Goal: Task Accomplishment & Management: Manage account settings

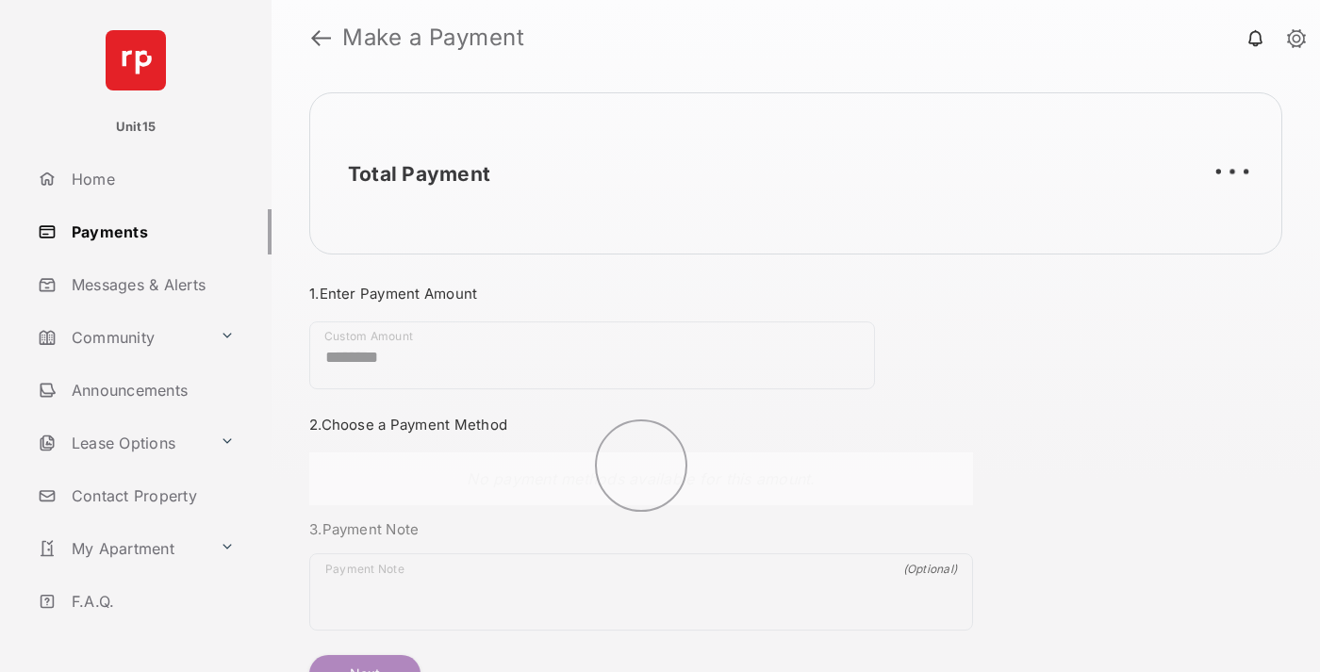
scroll to position [102, 0]
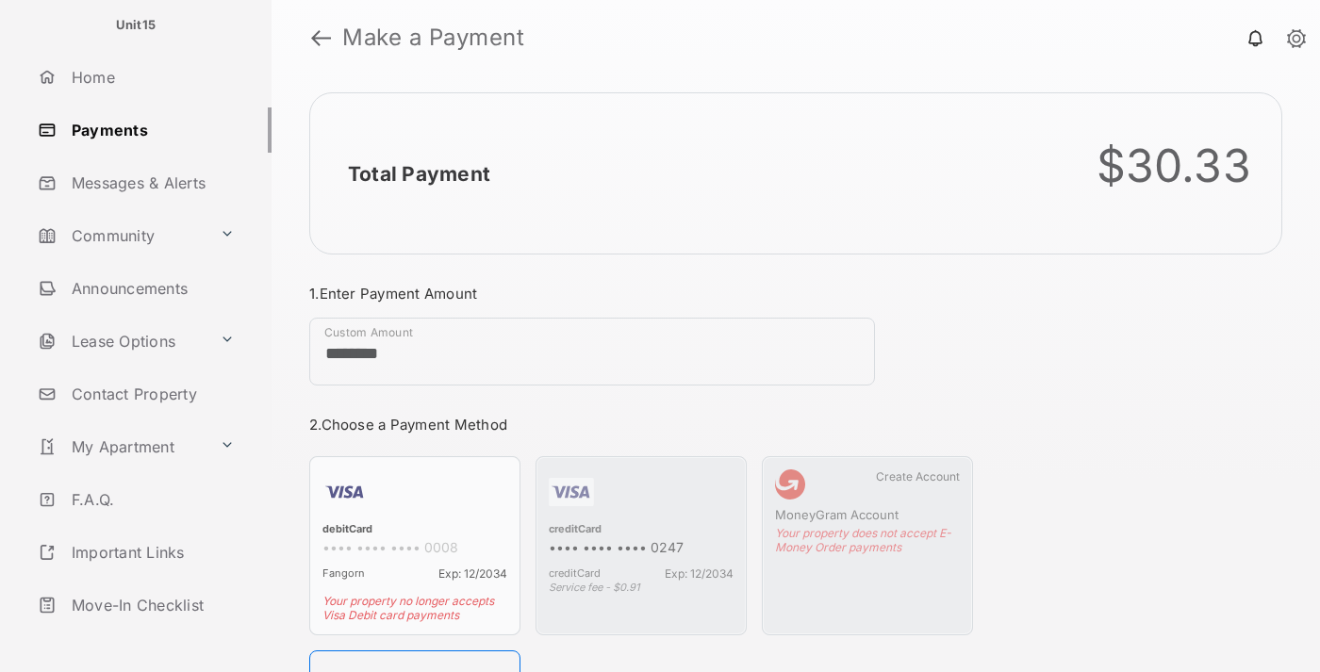
click at [147, 635] on link "Logout" at bounding box center [150, 657] width 241 height 45
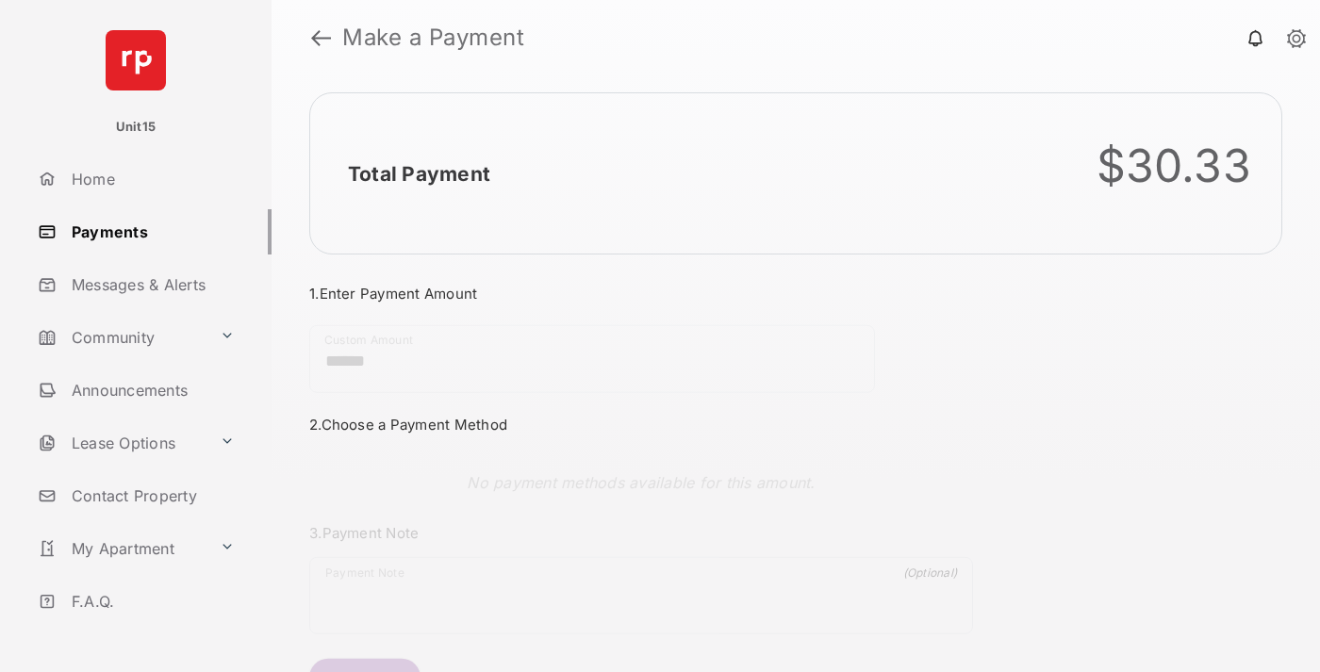
scroll to position [102, 0]
